Goal: Information Seeking & Learning: Learn about a topic

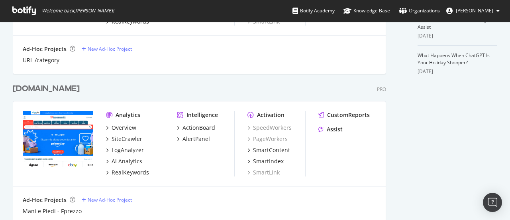
scroll to position [332, 0]
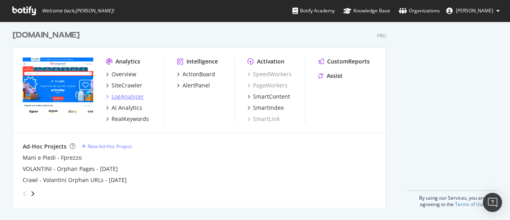
click at [122, 95] on div "LogAnalyzer" at bounding box center [128, 96] width 32 height 8
